Goal: Information Seeking & Learning: Learn about a topic

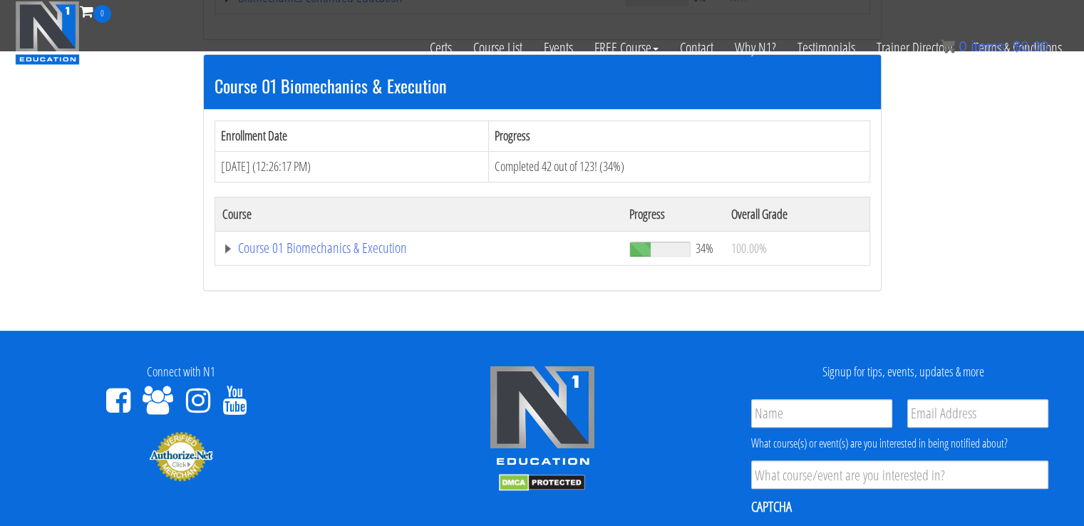
scroll to position [409, 0]
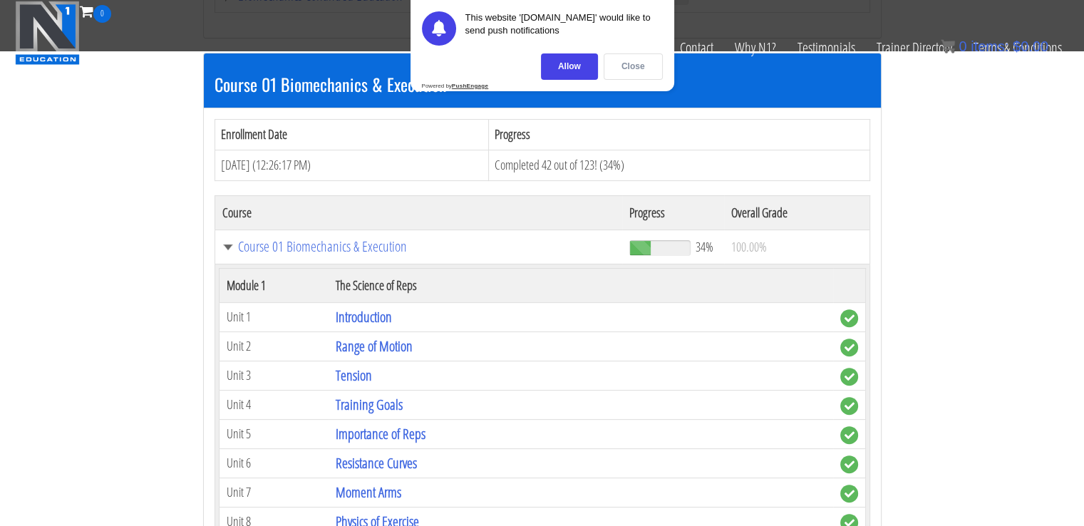
click at [625, 72] on div "Close" at bounding box center [632, 66] width 59 height 26
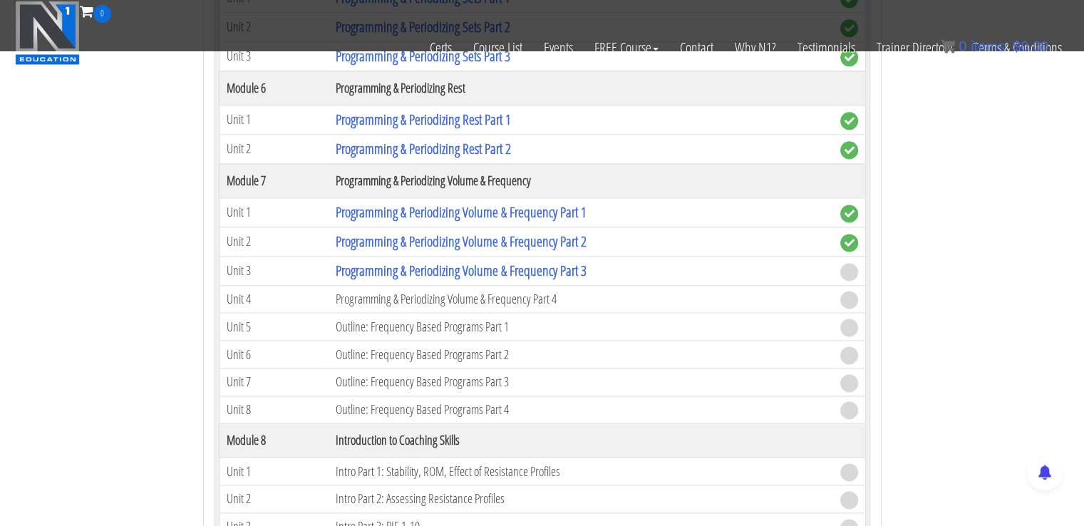
scroll to position [1905, 0]
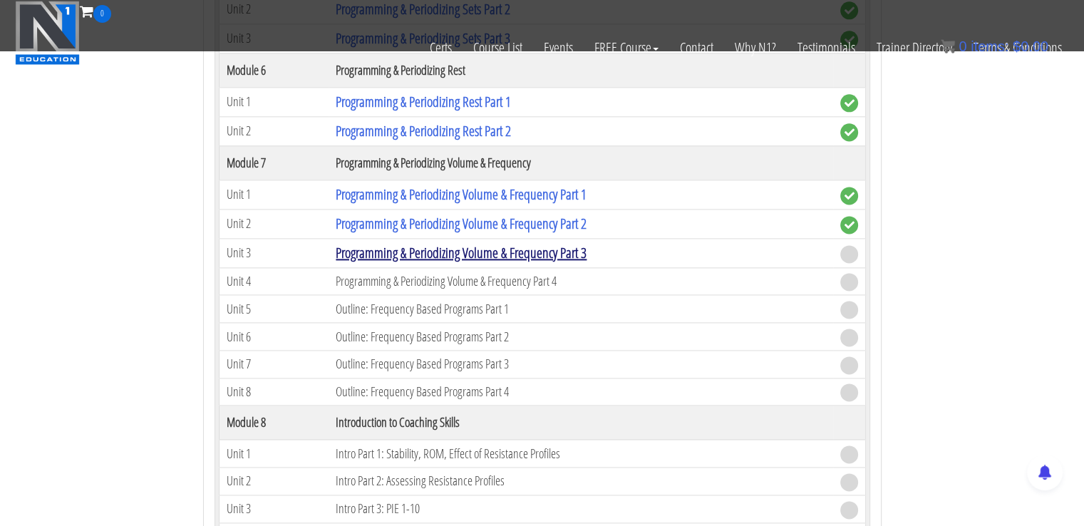
click at [522, 243] on link "Programming & Periodizing Volume & Frequency Part 3" at bounding box center [461, 252] width 251 height 19
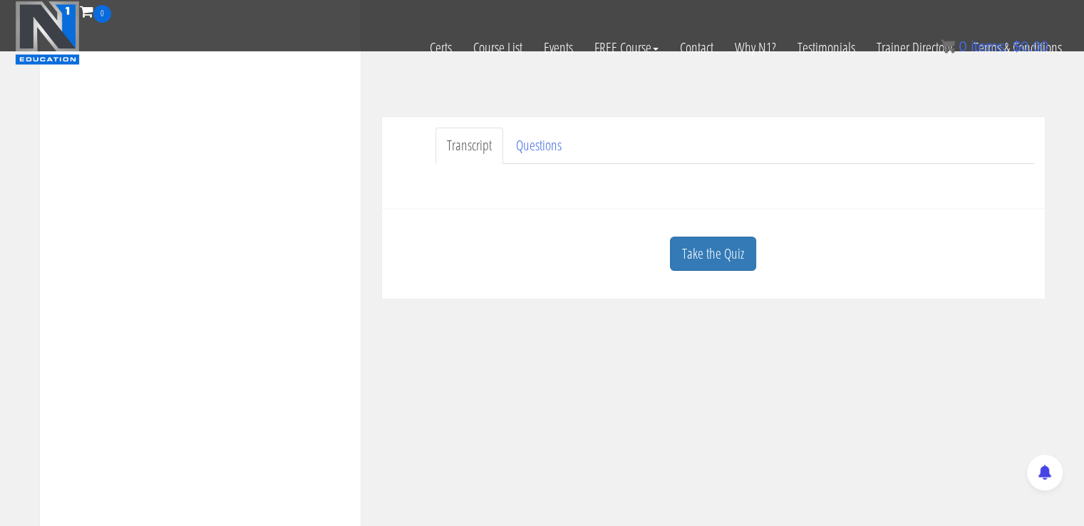
scroll to position [376, 0]
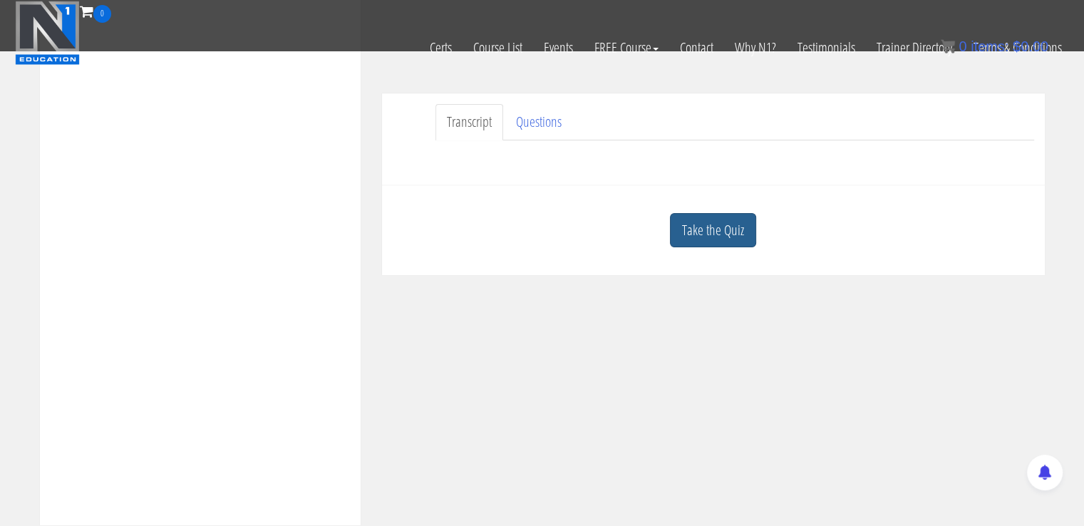
click at [738, 241] on link "Take the Quiz" at bounding box center [713, 230] width 86 height 35
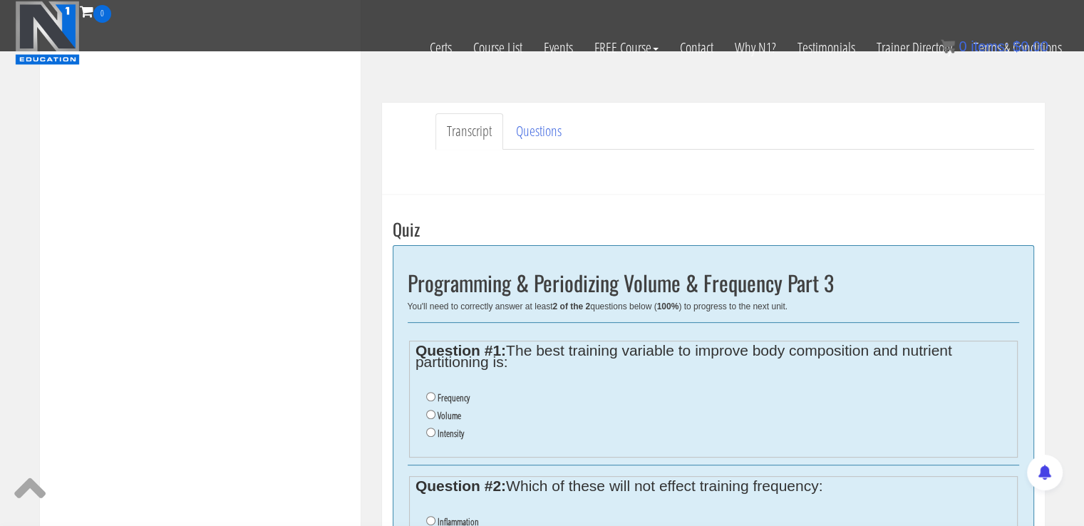
scroll to position [338, 0]
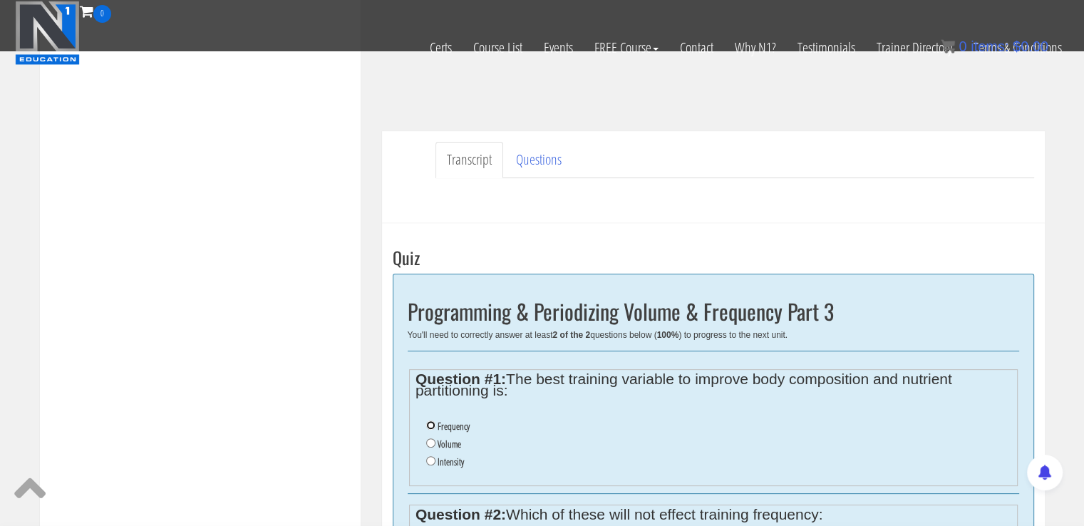
click at [428, 424] on input "Frequency" at bounding box center [430, 424] width 9 height 9
radio input "true"
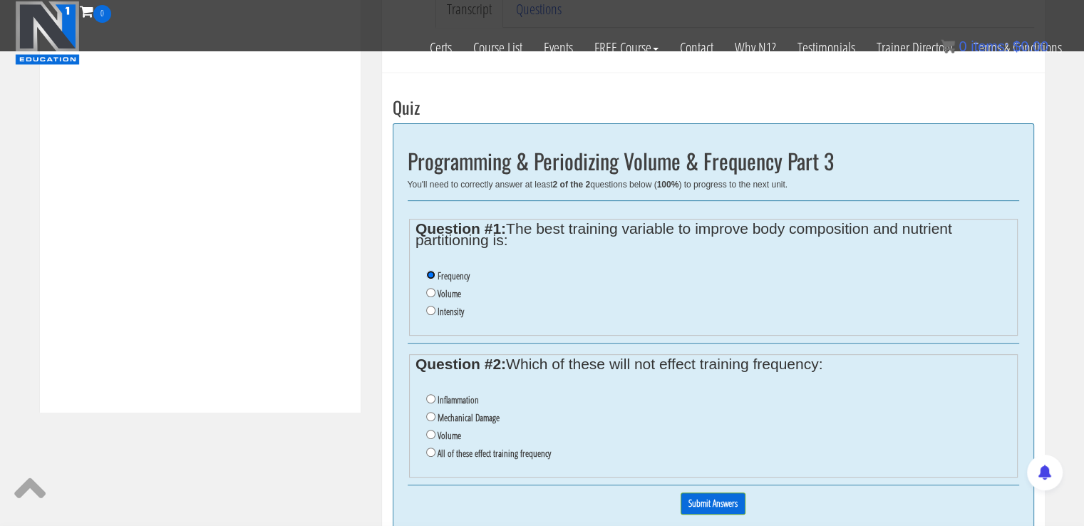
scroll to position [507, 0]
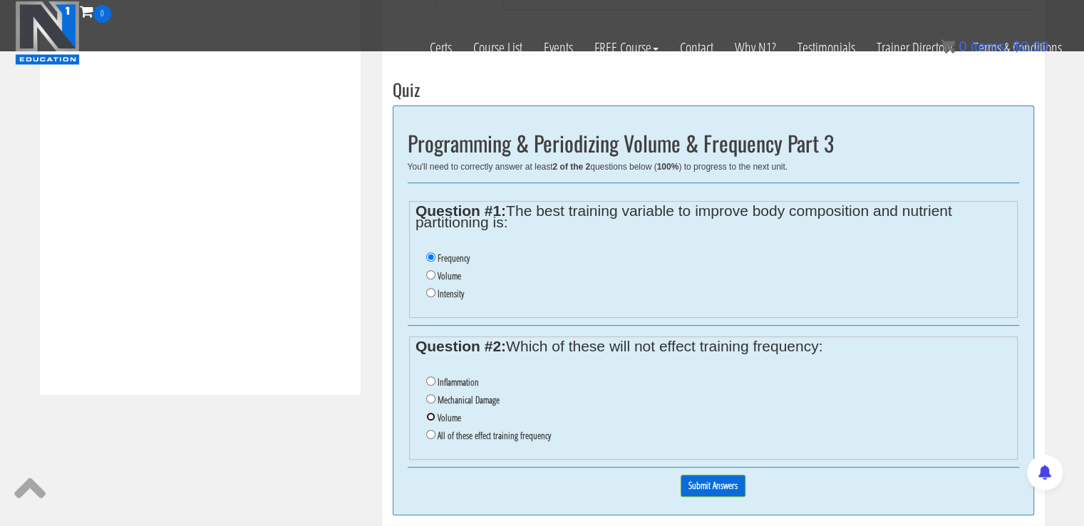
click at [430, 413] on input "Volume" at bounding box center [430, 416] width 9 height 9
radio input "true"
click at [697, 484] on input "Submit Answers" at bounding box center [712, 485] width 65 height 22
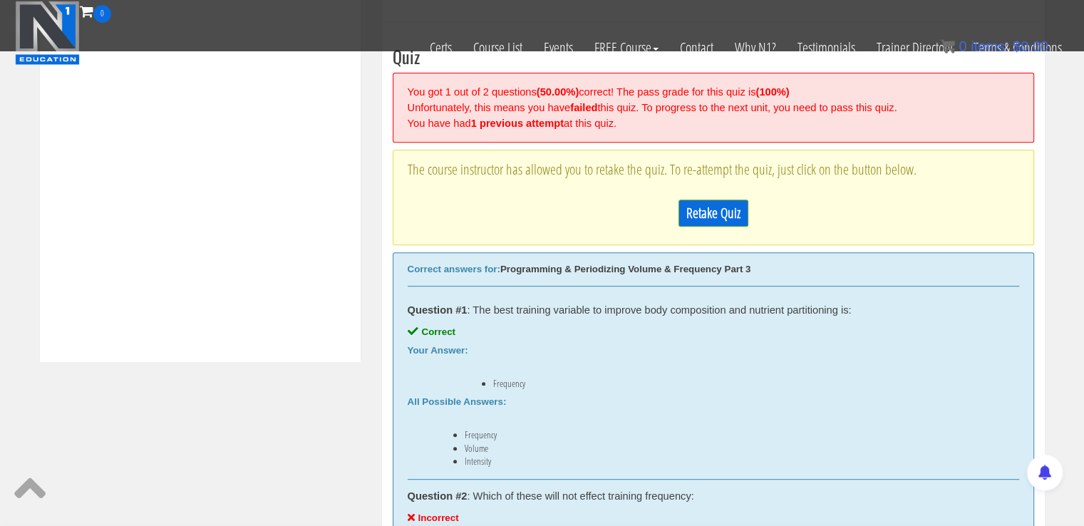
scroll to position [540, 0]
click at [726, 205] on link "Retake Quiz" at bounding box center [713, 212] width 70 height 27
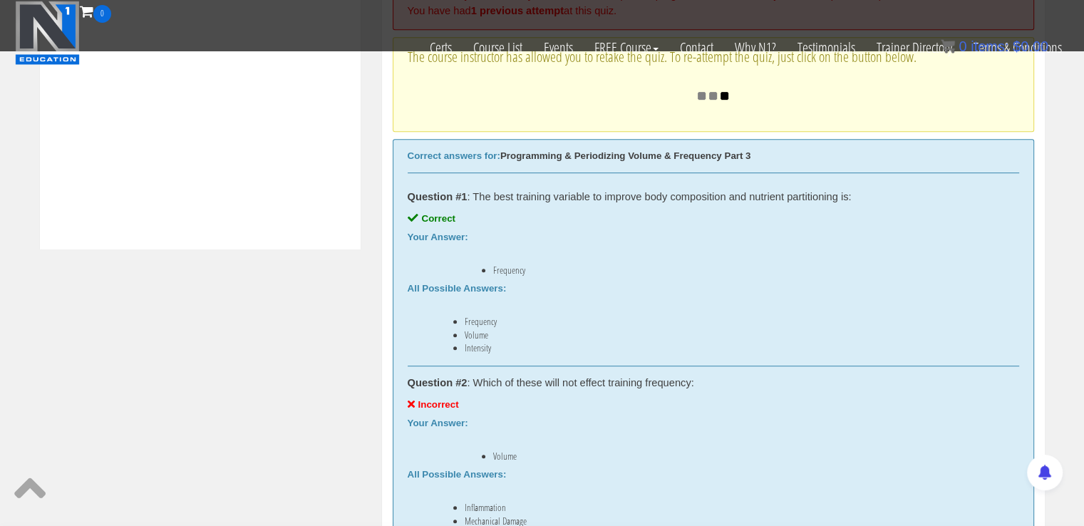
scroll to position [653, 0]
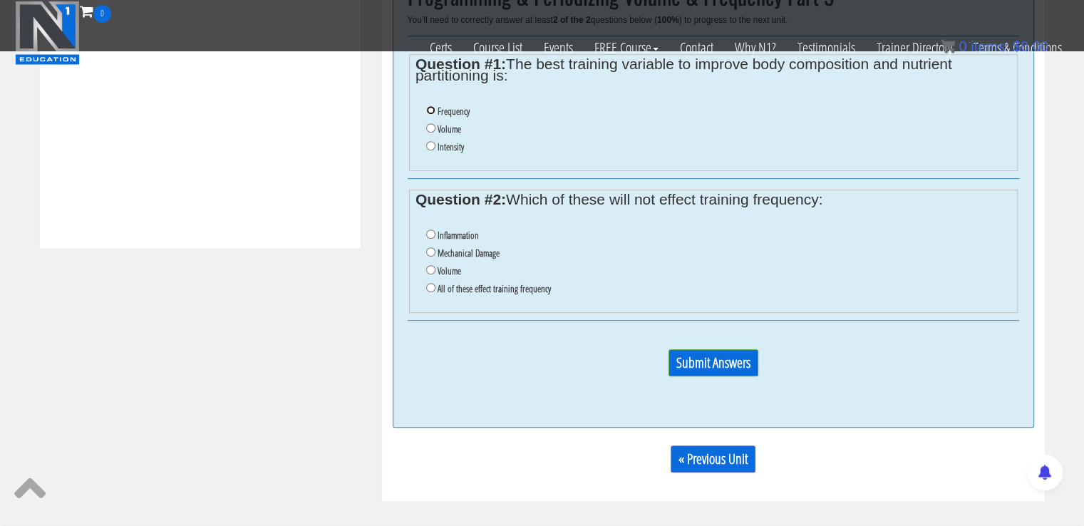
click at [428, 113] on input "Frequency" at bounding box center [430, 109] width 9 height 9
radio input "true"
click at [426, 286] on input "All of these effect training frequency" at bounding box center [430, 287] width 9 height 9
radio input "true"
click at [686, 361] on input "Submit Answers" at bounding box center [713, 362] width 90 height 27
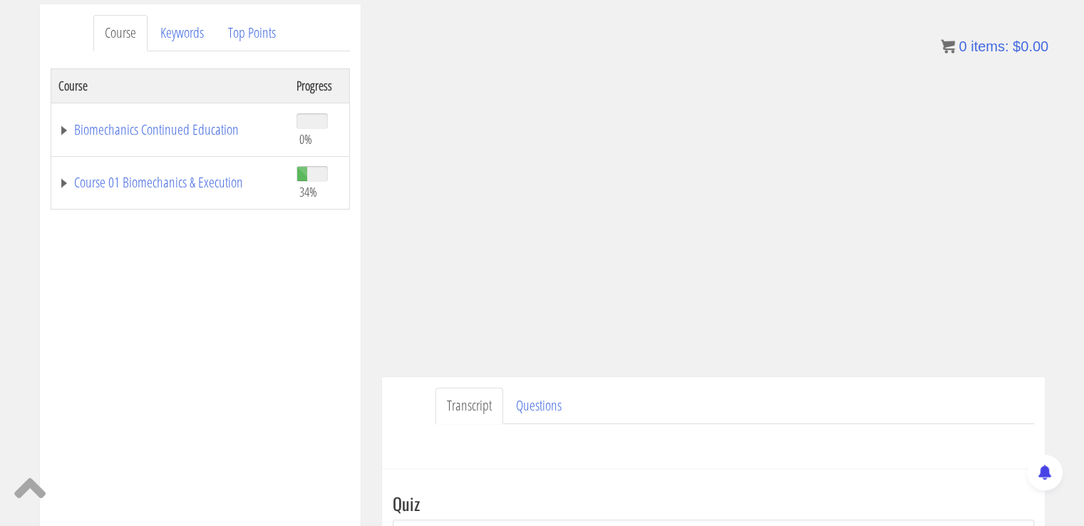
scroll to position [133, 0]
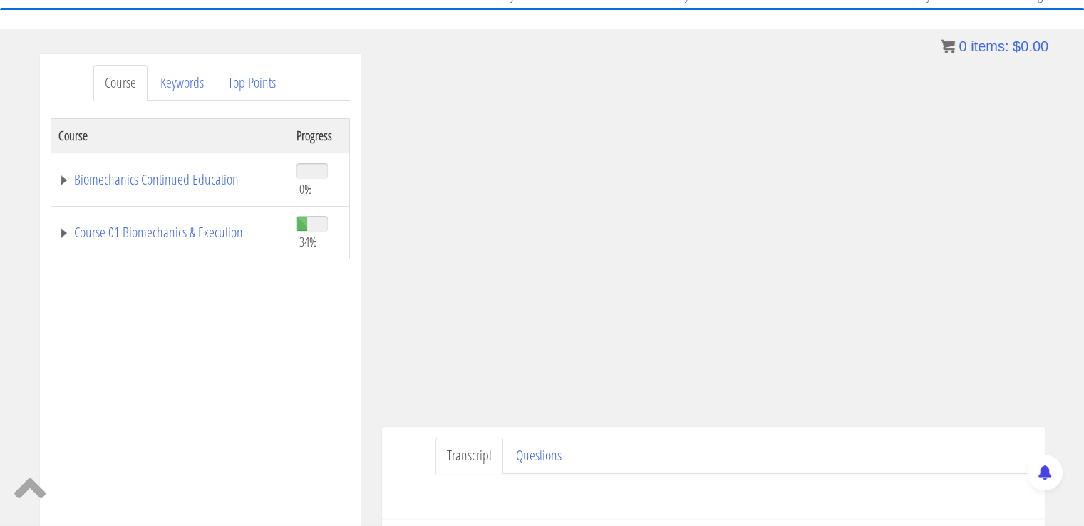
drag, startPoint x: 1083, startPoint y: 85, endPoint x: 1094, endPoint y: 115, distance: 31.8
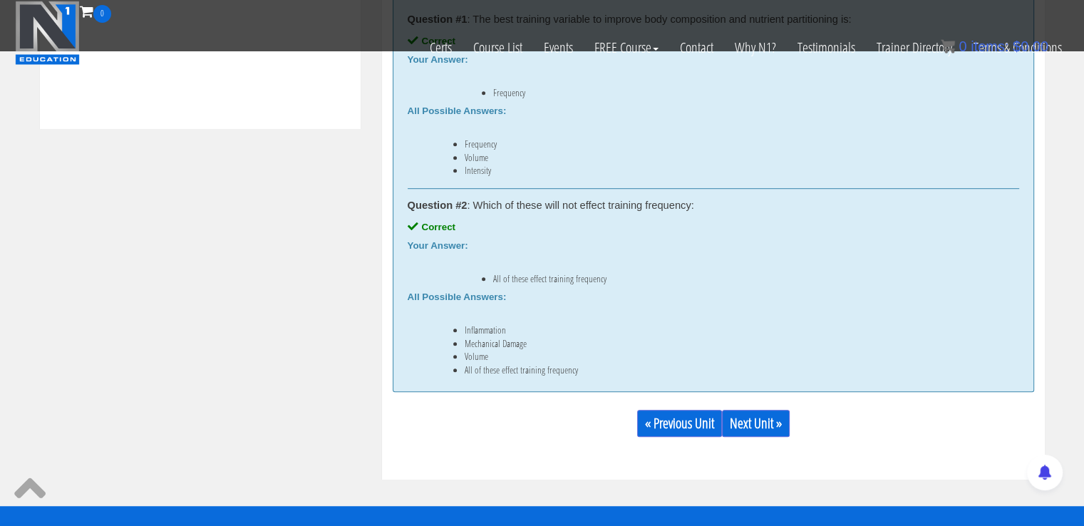
scroll to position [826, 0]
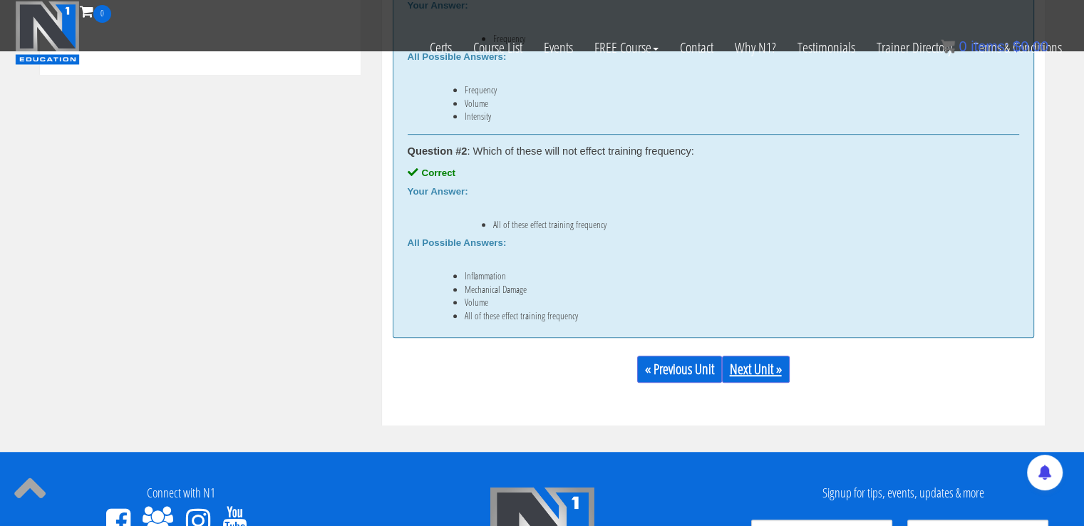
click at [755, 363] on link "Next Unit »" at bounding box center [756, 369] width 68 height 27
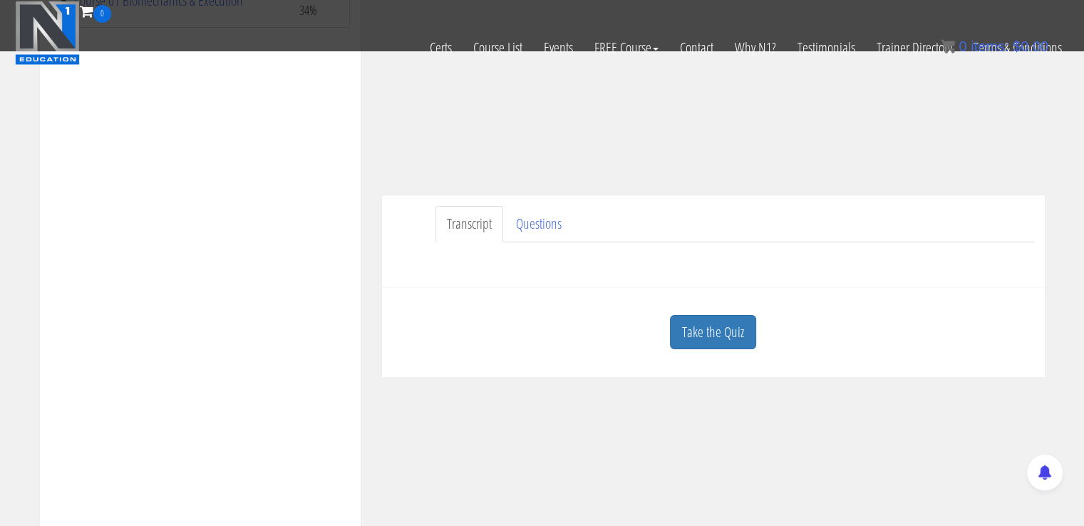
scroll to position [311, 0]
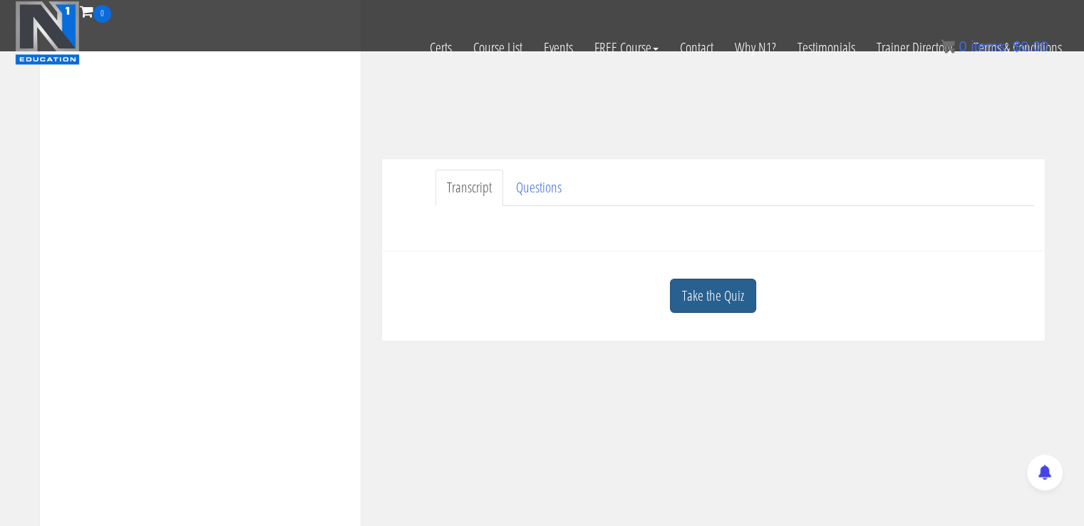
click at [725, 293] on link "Take the Quiz" at bounding box center [713, 296] width 86 height 35
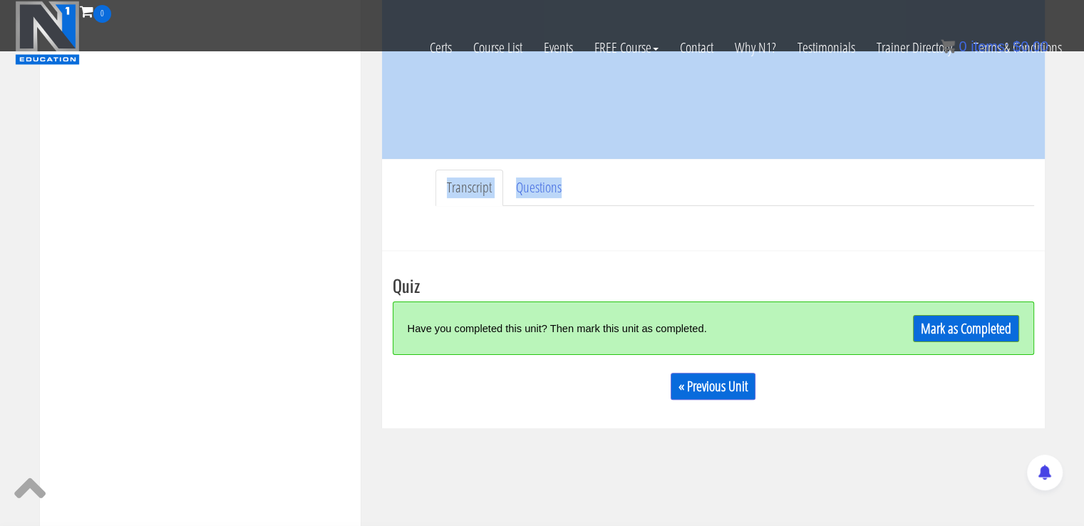
drag, startPoint x: 1079, startPoint y: 166, endPoint x: 1086, endPoint y: 112, distance: 54.6
click at [1083, 112] on html "Skip to content Toggle navigation 0 Certs Course List Events FREE Course Course…" at bounding box center [542, 369] width 1084 height 1360
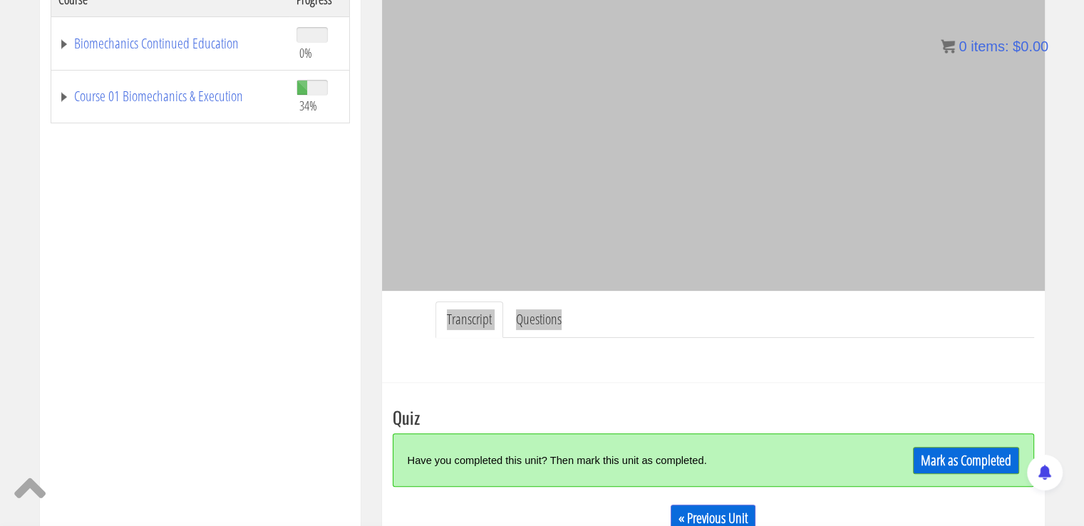
scroll to position [250, 0]
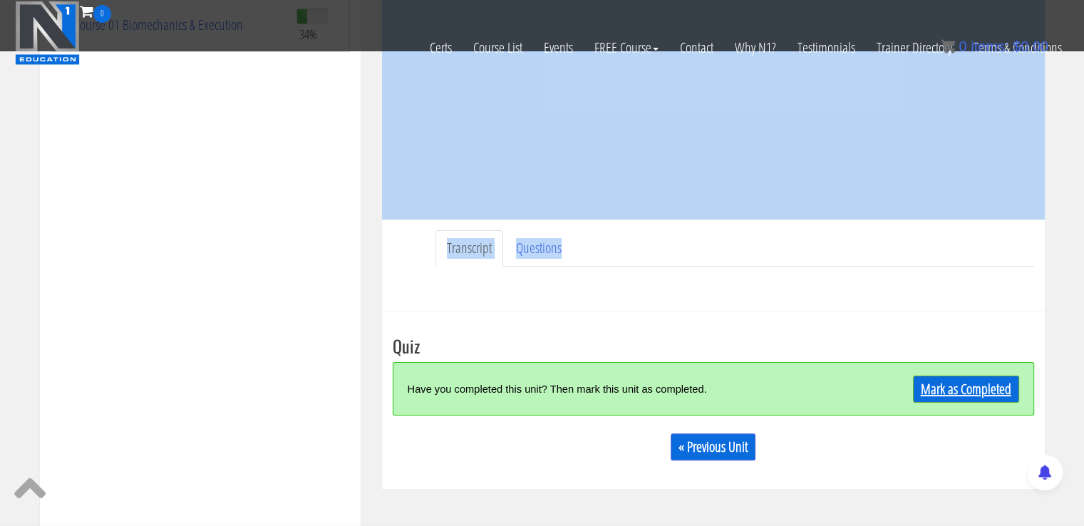
click at [958, 392] on link "Mark as Completed" at bounding box center [966, 388] width 106 height 27
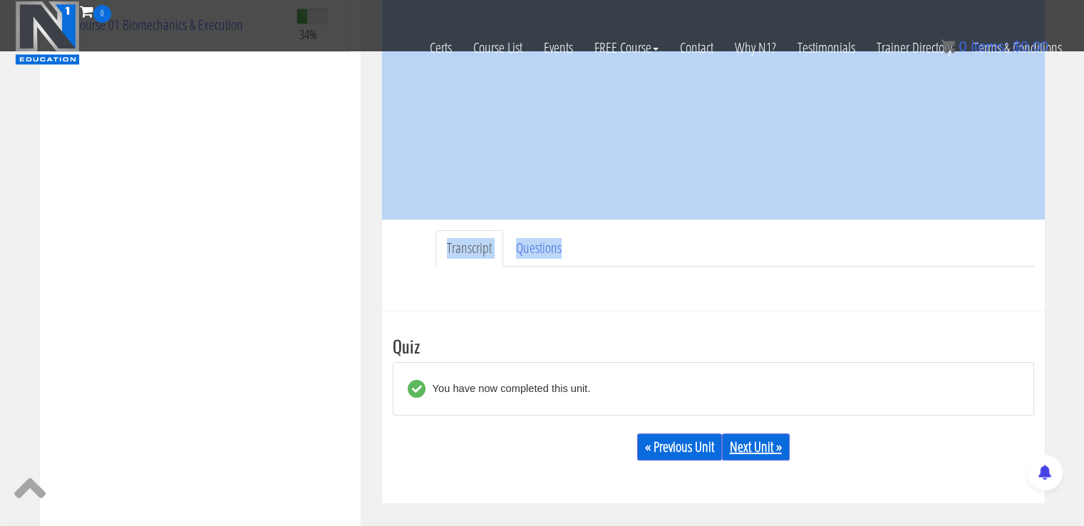
click at [755, 447] on link "Next Unit »" at bounding box center [756, 446] width 68 height 27
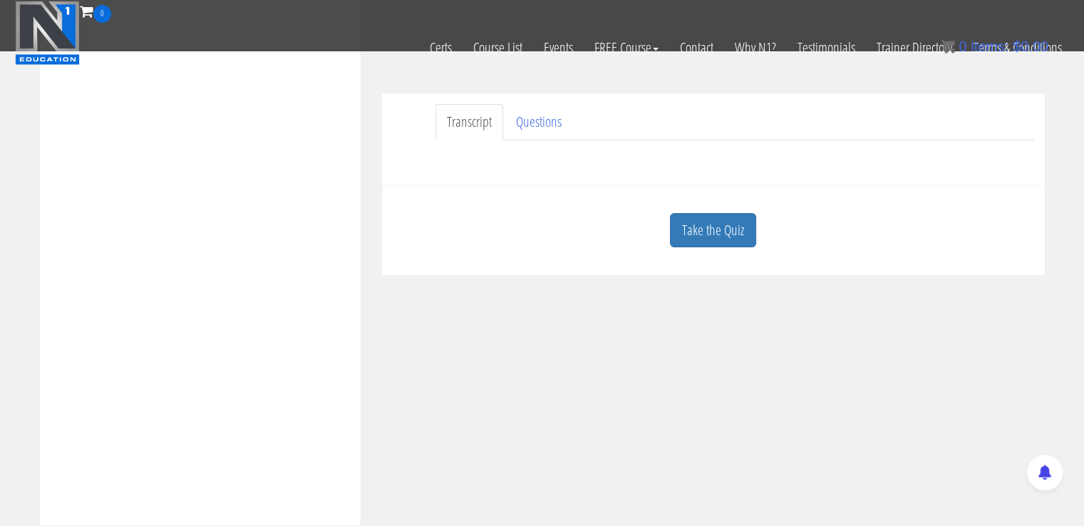
scroll to position [390, 0]
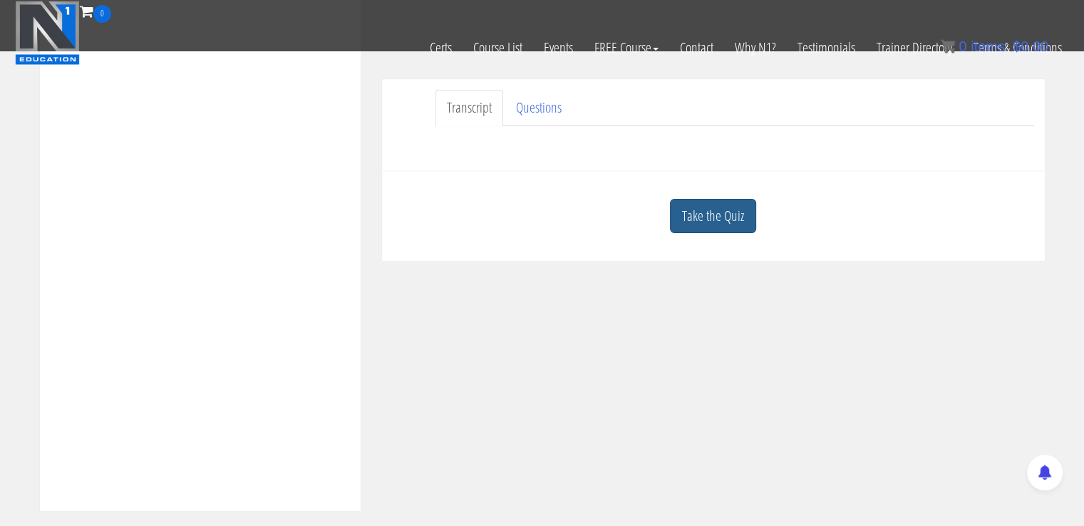
drag, startPoint x: 705, startPoint y: 196, endPoint x: 707, endPoint y: 204, distance: 8.7
click at [707, 204] on div "Take the Quiz" at bounding box center [713, 216] width 641 height 69
click at [707, 204] on link "Take the Quiz" at bounding box center [713, 216] width 86 height 35
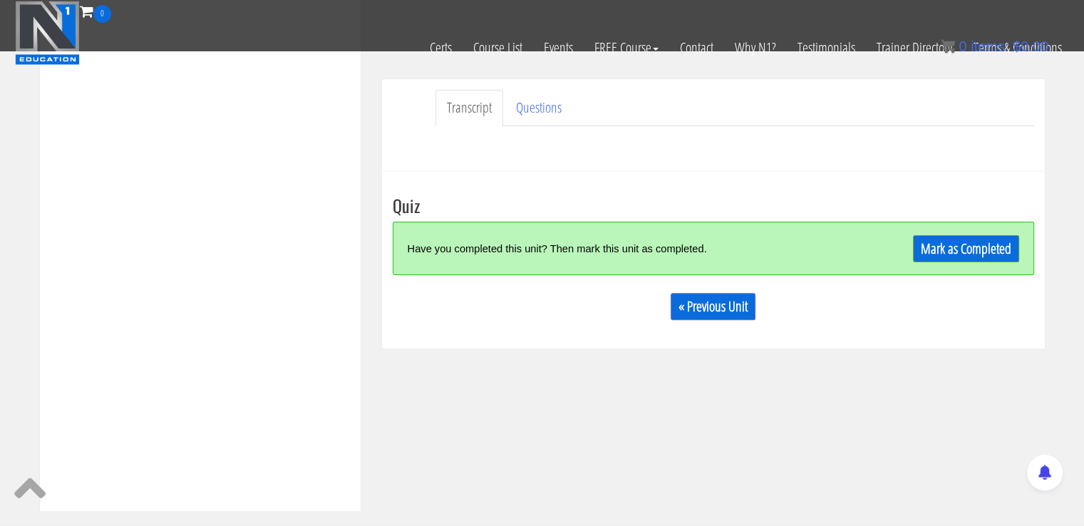
click at [707, 204] on h3 "Quiz" at bounding box center [713, 205] width 641 height 19
click at [963, 249] on link "Mark as Completed" at bounding box center [966, 248] width 106 height 27
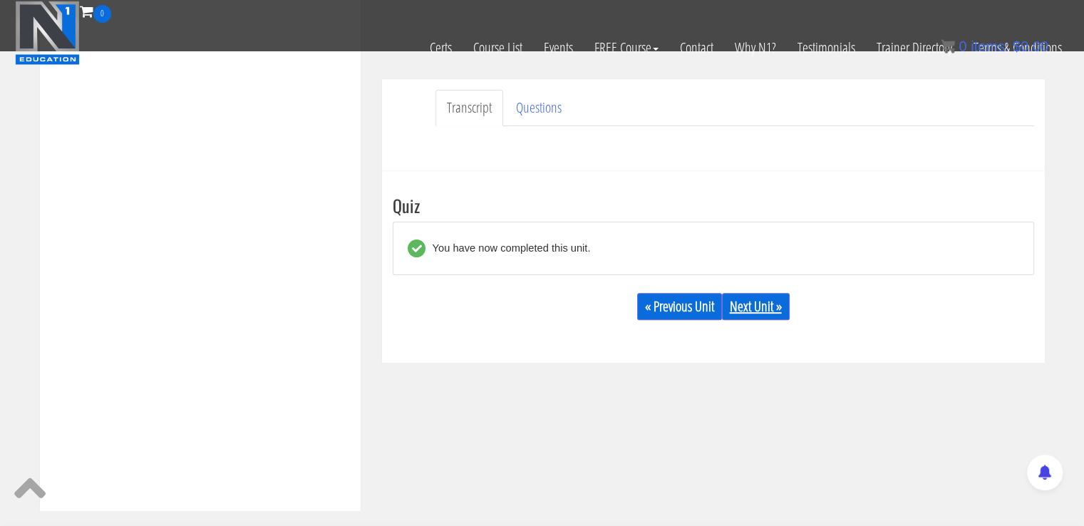
click at [758, 305] on link "Next Unit »" at bounding box center [756, 306] width 68 height 27
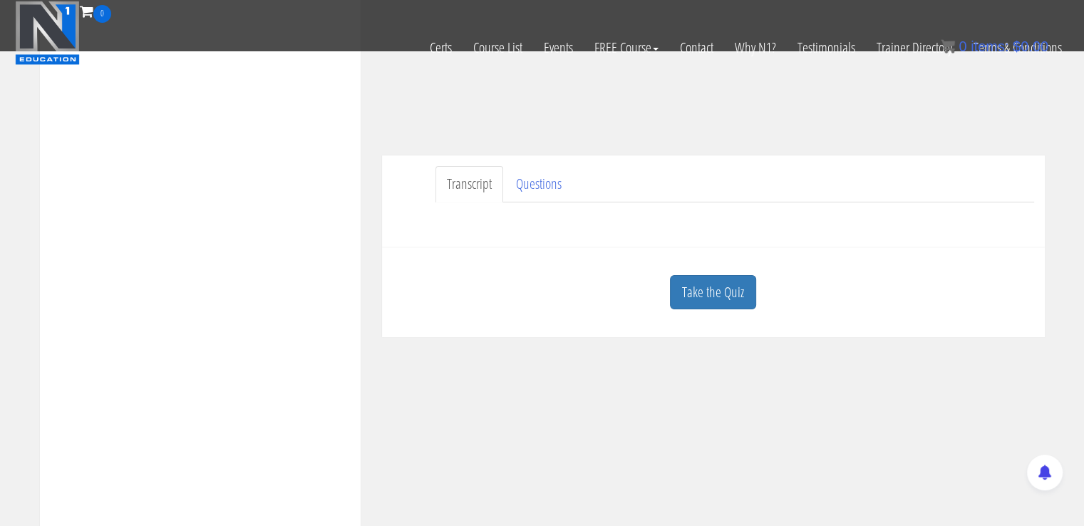
scroll to position [352, 0]
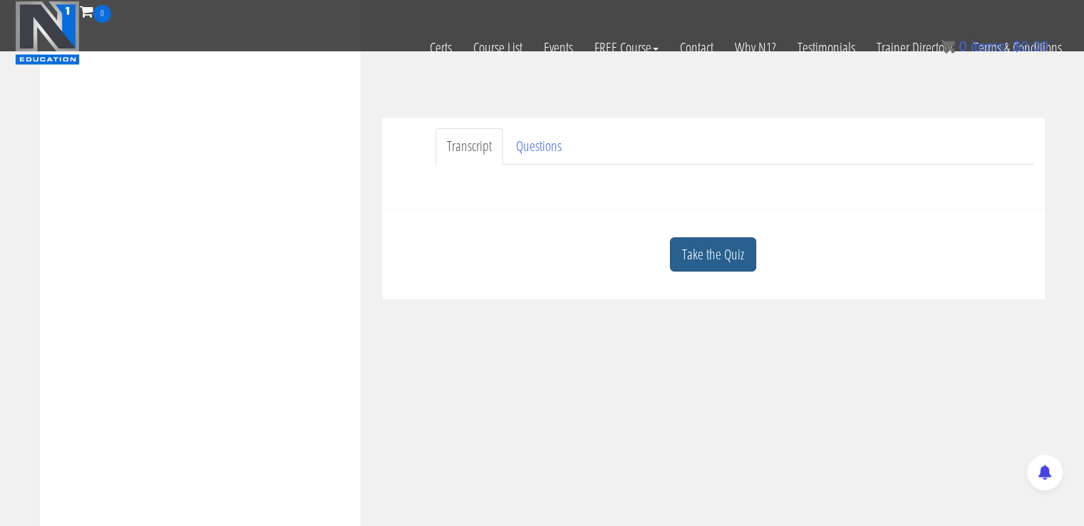
click at [715, 256] on link "Take the Quiz" at bounding box center [713, 254] width 86 height 35
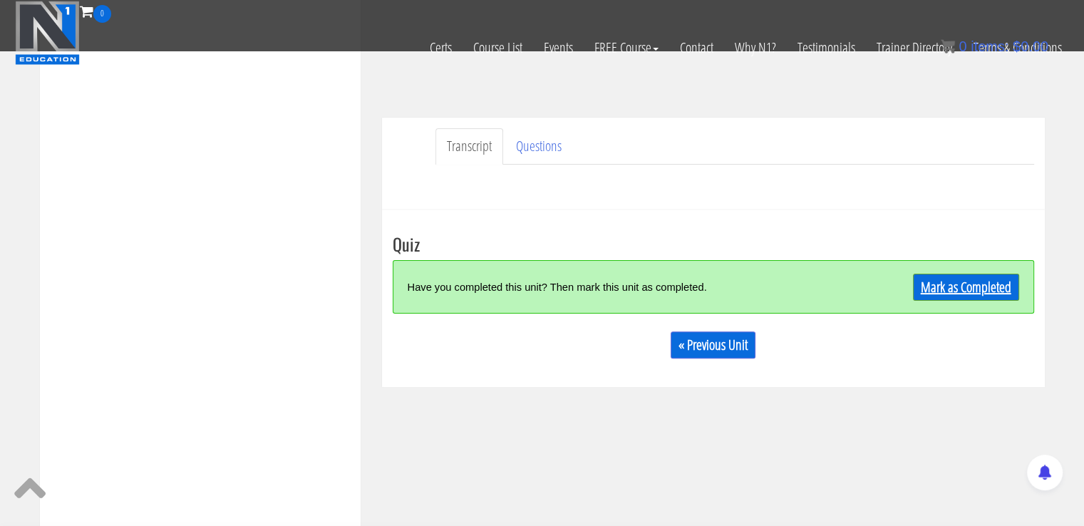
click at [943, 286] on link "Mark as Completed" at bounding box center [966, 287] width 106 height 27
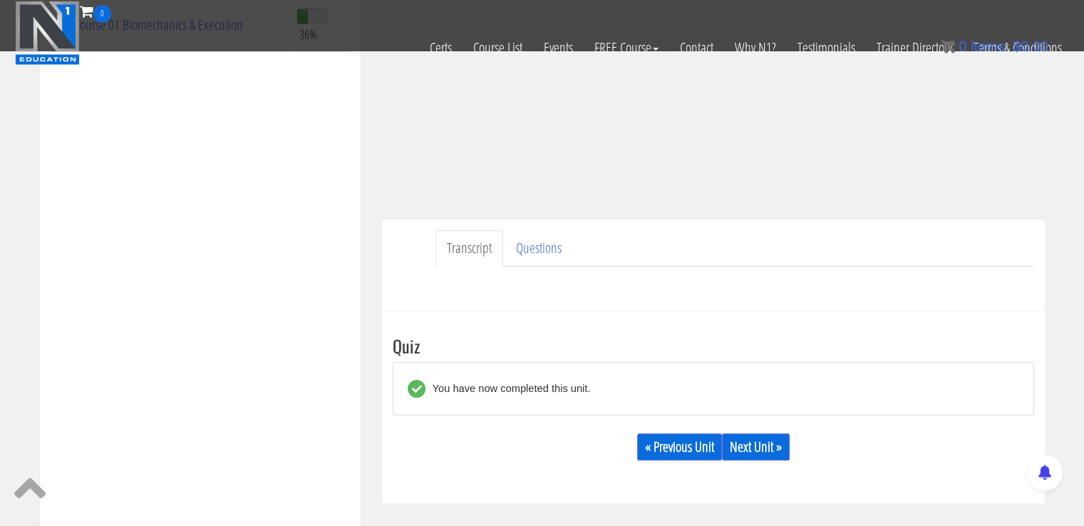
scroll to position [251, 0]
click at [744, 447] on link "Next Unit »" at bounding box center [756, 445] width 68 height 27
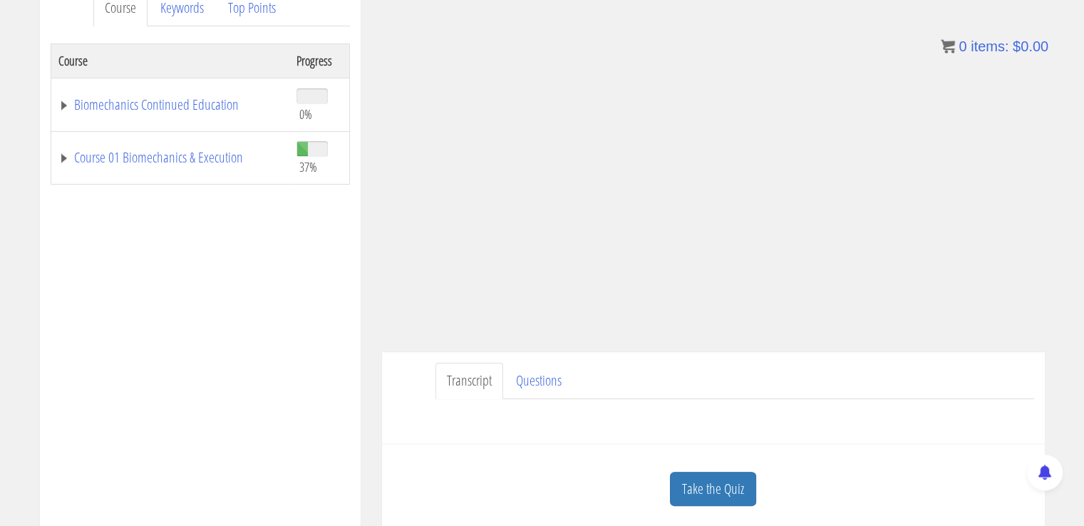
scroll to position [208, 0]
click at [695, 474] on link "Take the Quiz" at bounding box center [713, 488] width 86 height 35
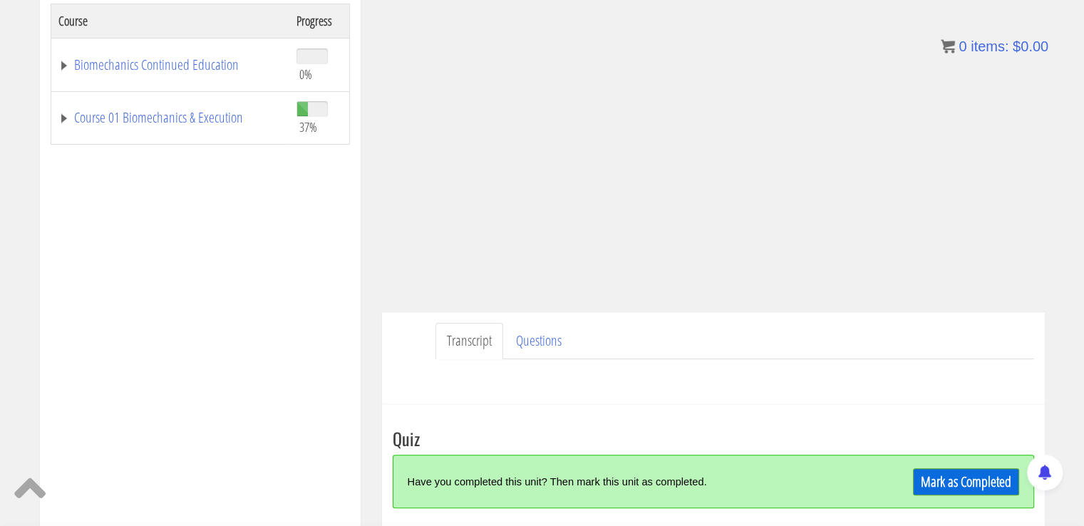
scroll to position [249, 0]
click at [943, 470] on link "Mark as Completed" at bounding box center [966, 480] width 106 height 27
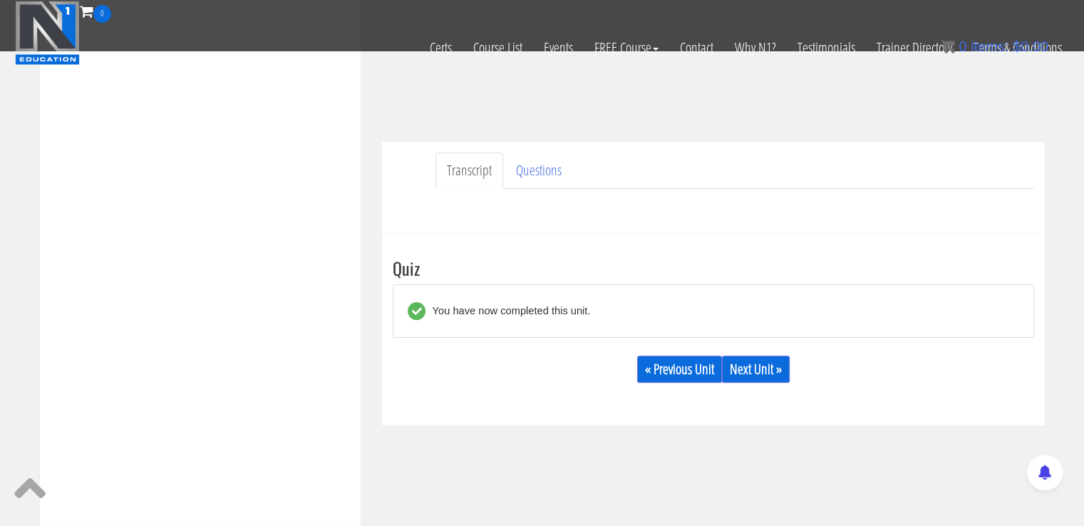
scroll to position [341, 0]
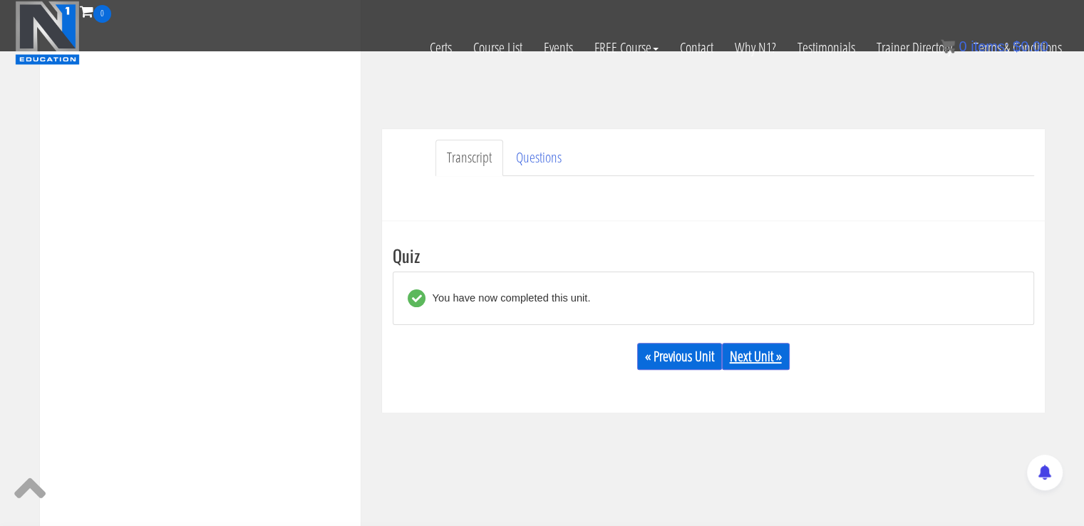
click at [751, 360] on link "Next Unit »" at bounding box center [756, 356] width 68 height 27
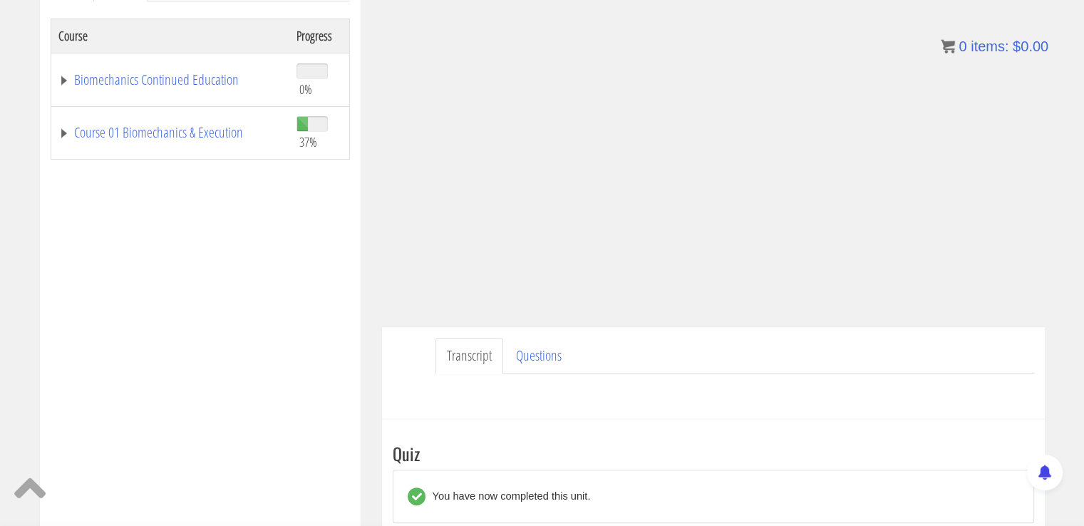
scroll to position [224, 0]
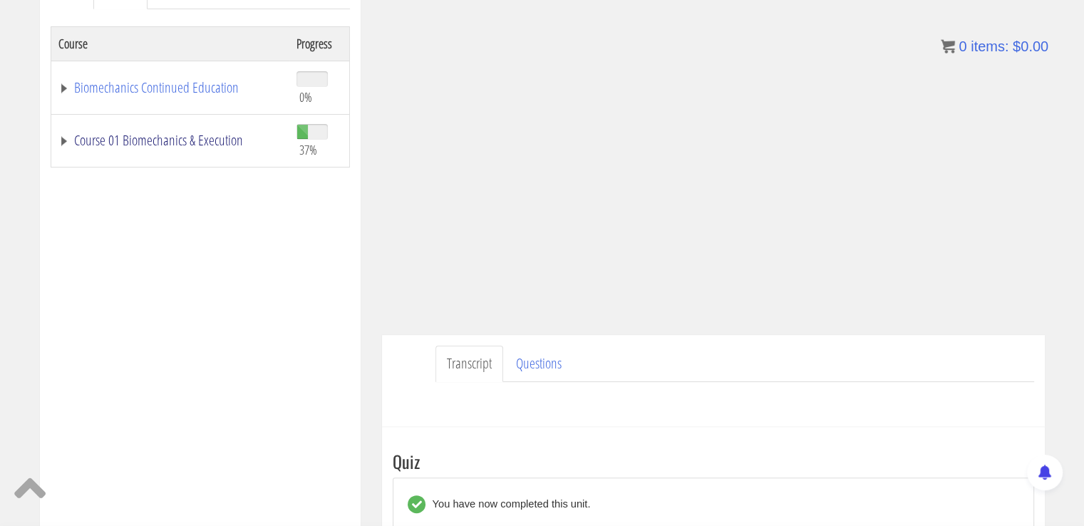
click at [203, 137] on link "Course 01 Biomechanics & Execution" at bounding box center [170, 140] width 224 height 14
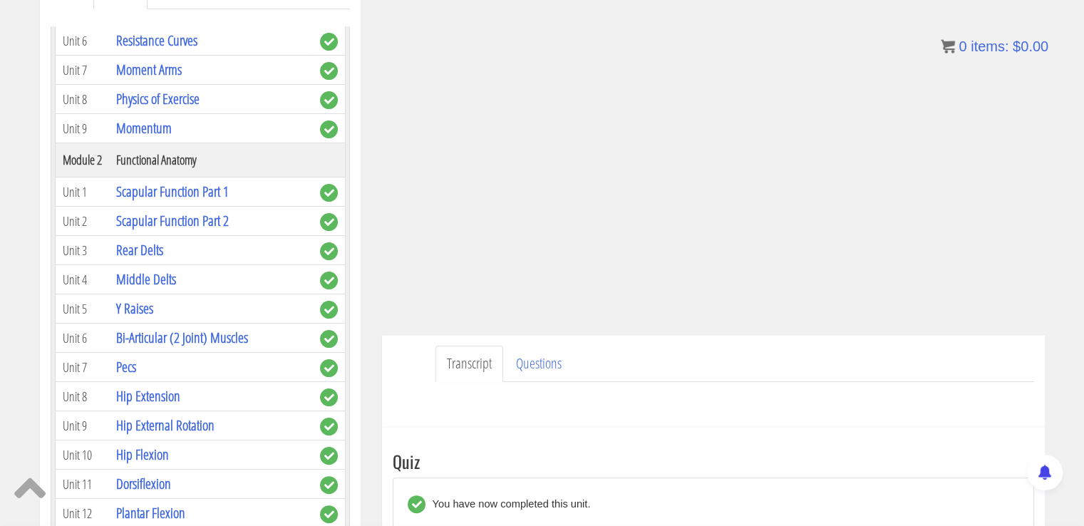
scroll to position [573, 0]
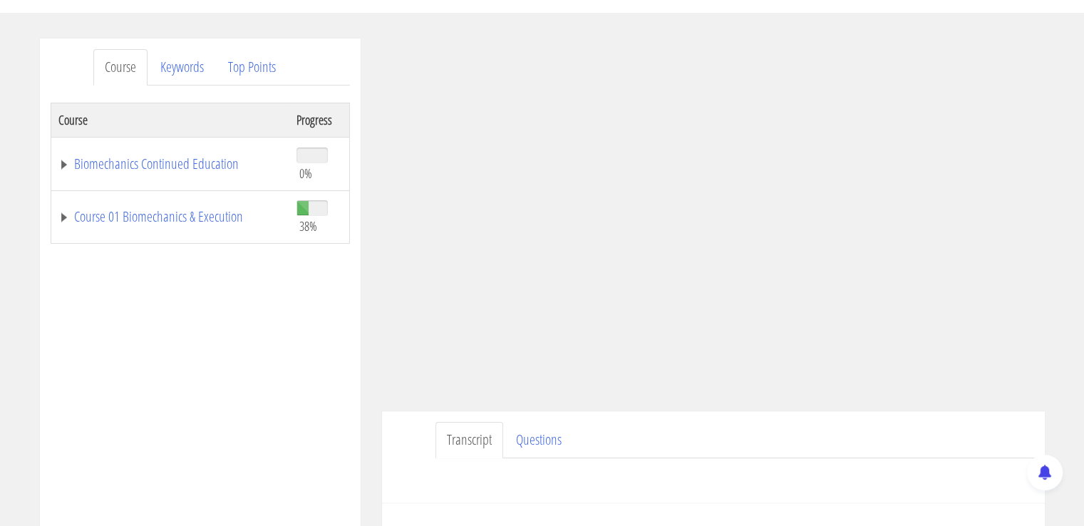
scroll to position [193, 0]
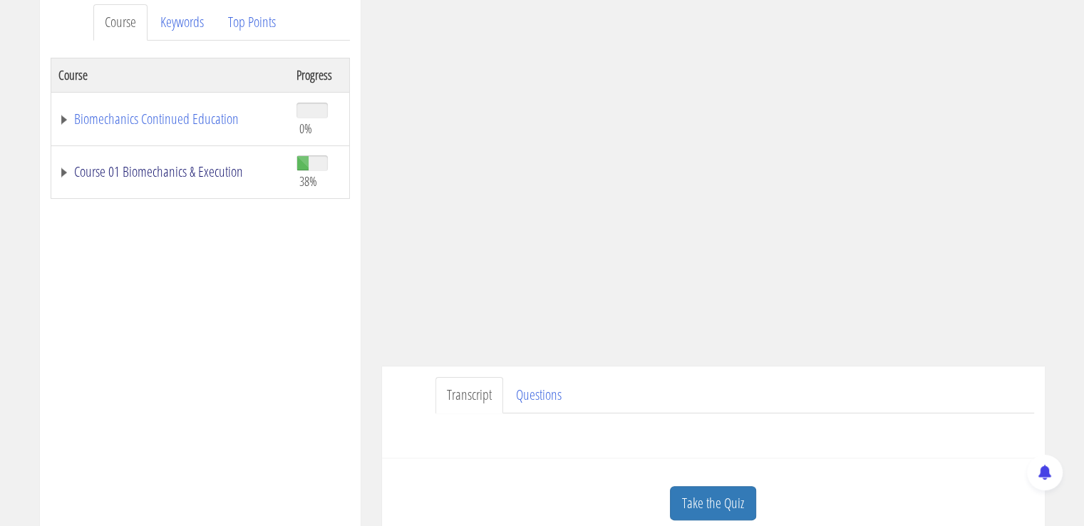
click at [164, 167] on link "Course 01 Biomechanics & Execution" at bounding box center [170, 172] width 224 height 14
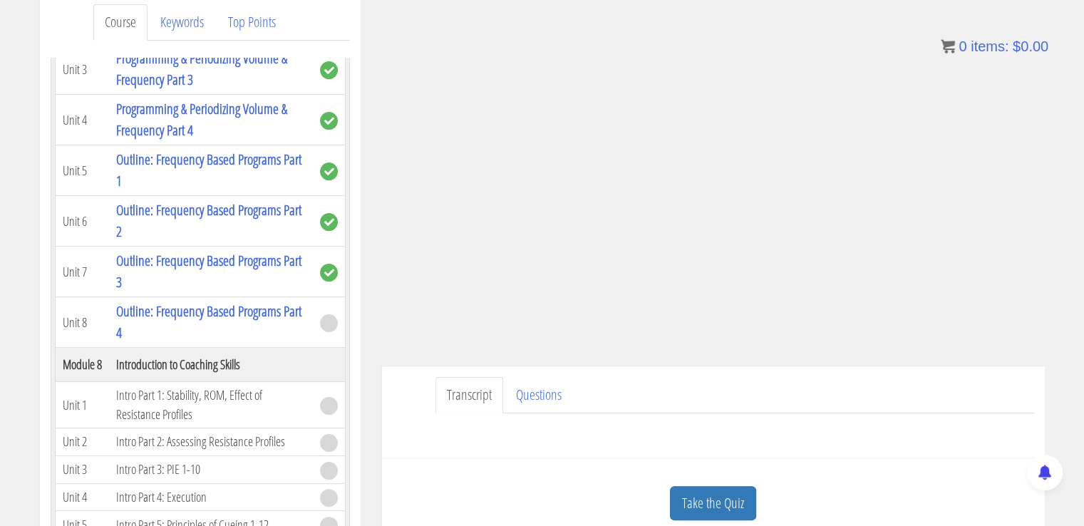
scroll to position [1804, 0]
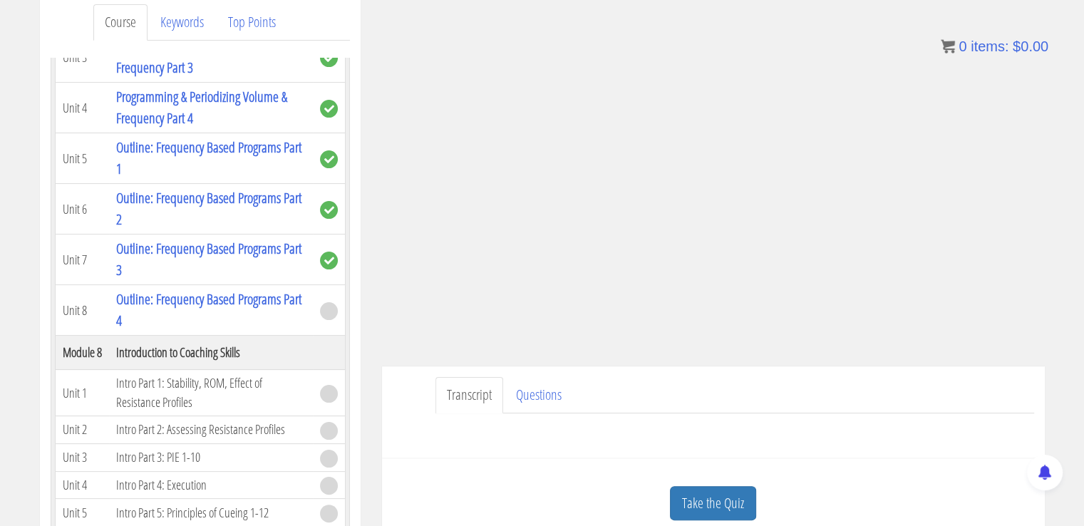
drag, startPoint x: 1081, startPoint y: 181, endPoint x: 1091, endPoint y: 184, distance: 10.4
click at [1083, 184] on html "Skip to content Toggle navigation 0 Certs Course List Events FREE Course Course…" at bounding box center [542, 532] width 1084 height 1450
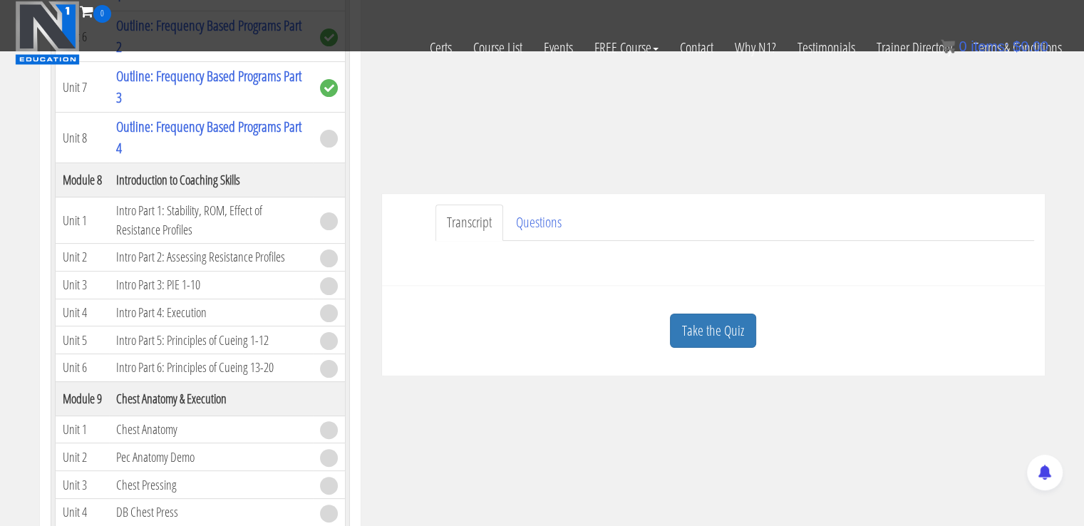
scroll to position [310, 0]
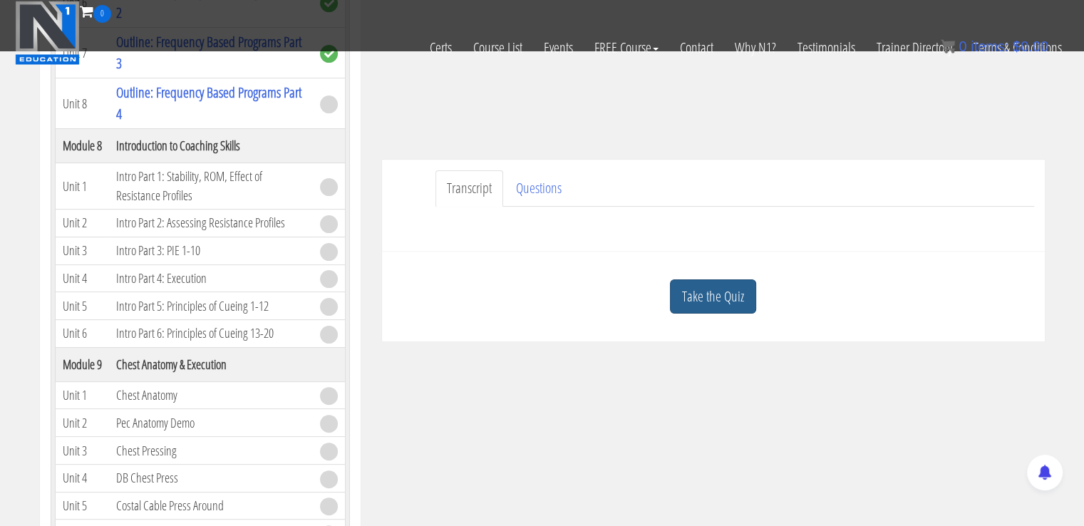
click at [695, 287] on link "Take the Quiz" at bounding box center [713, 296] width 86 height 35
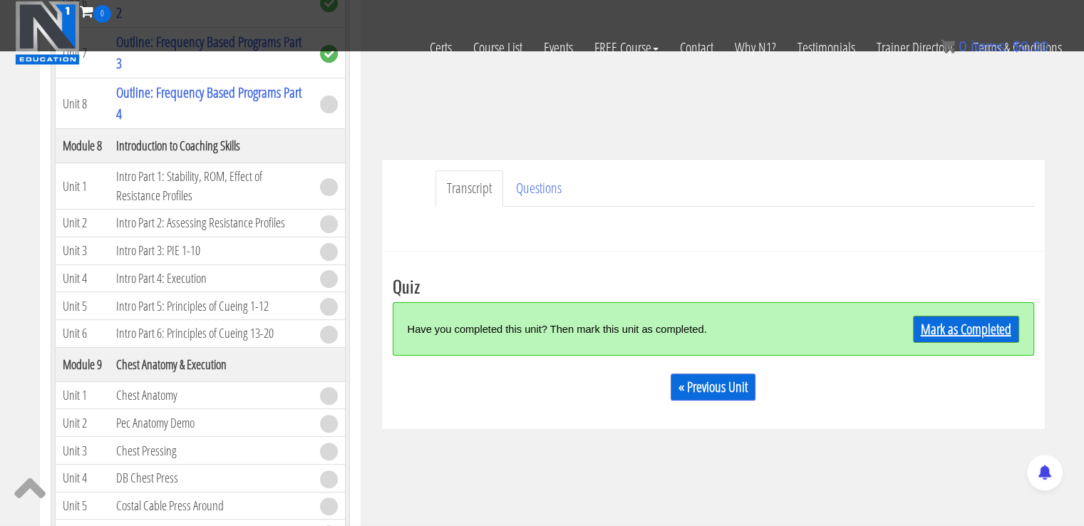
click at [935, 327] on link "Mark as Completed" at bounding box center [966, 329] width 106 height 27
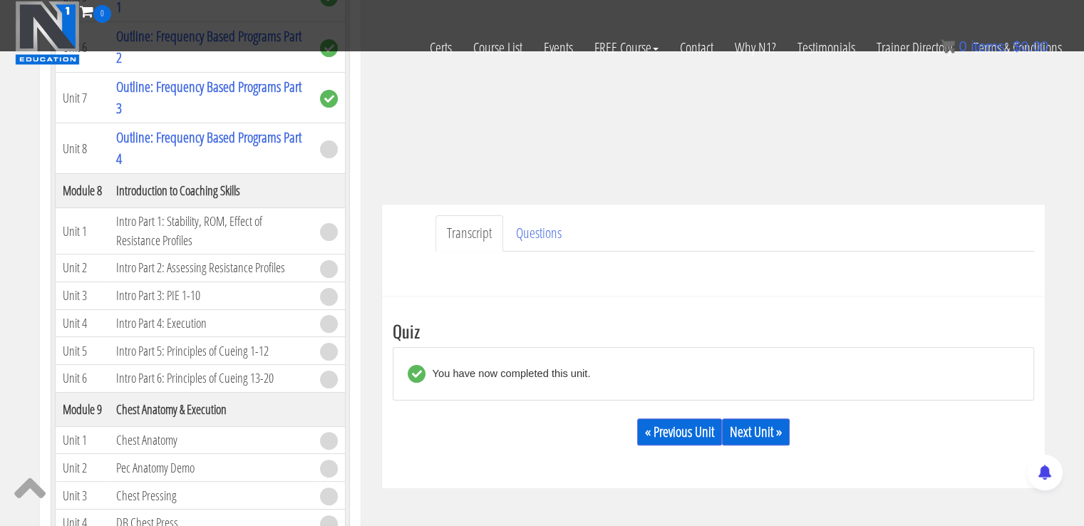
scroll to position [296, 0]
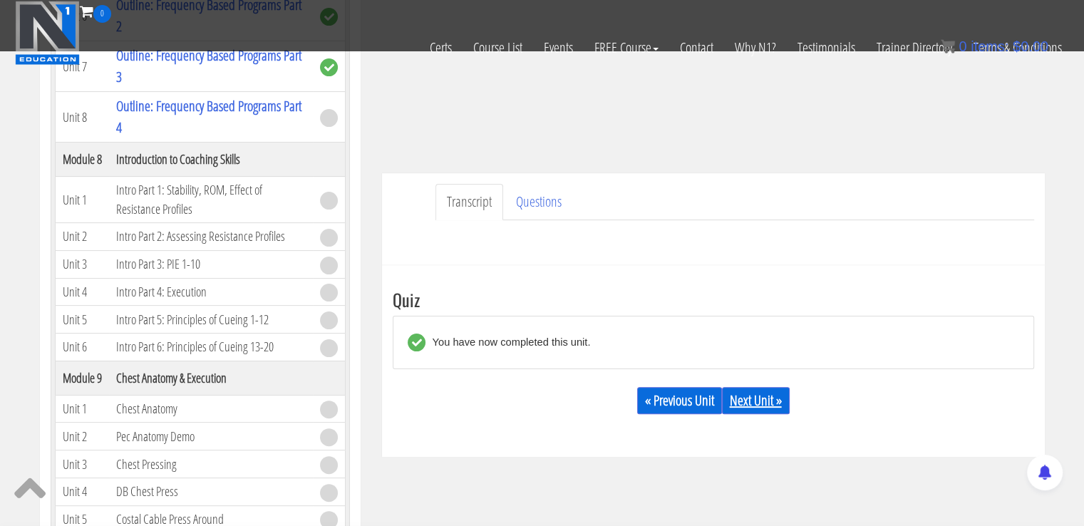
click at [759, 395] on link "Next Unit »" at bounding box center [756, 400] width 68 height 27
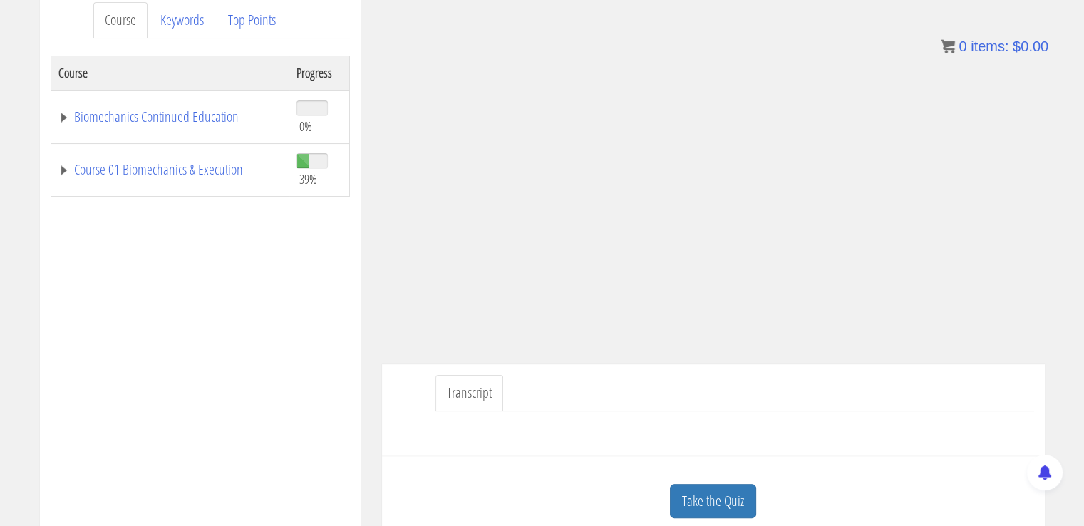
scroll to position [187, 0]
